Goal: Navigation & Orientation: Go to known website

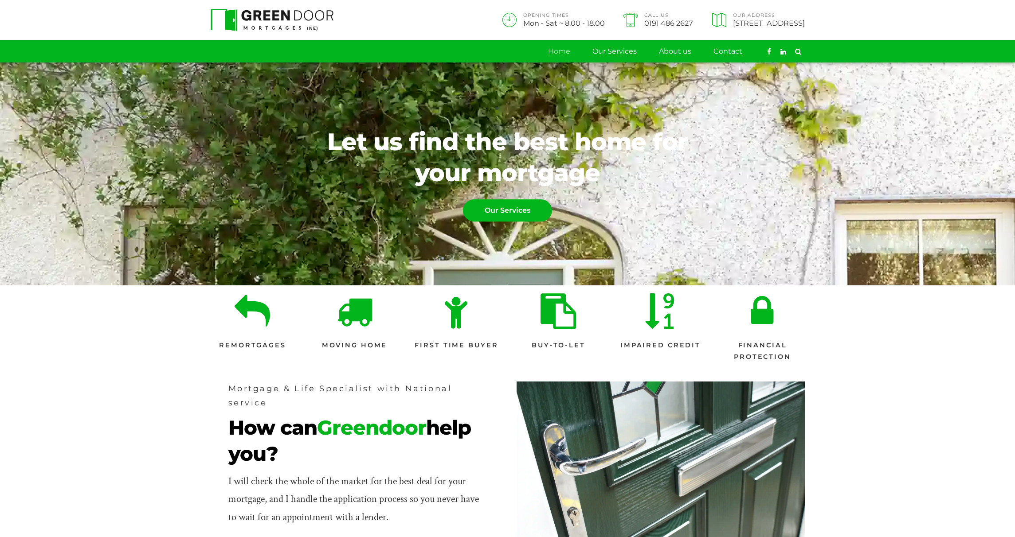
click at [196, 494] on section "Mortgage & Life Specialist with National service How can Greendoor help you? I …" at bounding box center [507, 486] width 1015 height 224
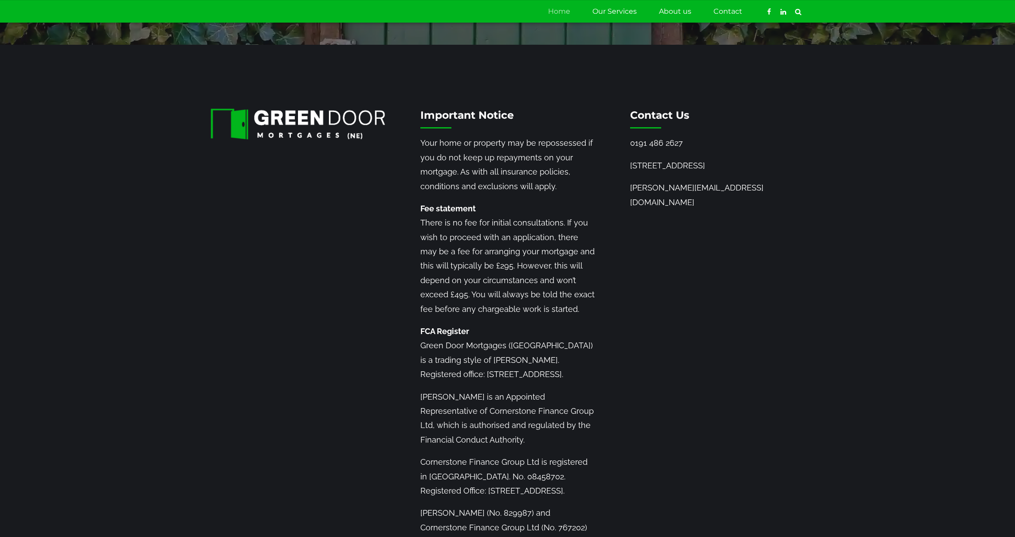
scroll to position [1265, 0]
